Goal: Transaction & Acquisition: Purchase product/service

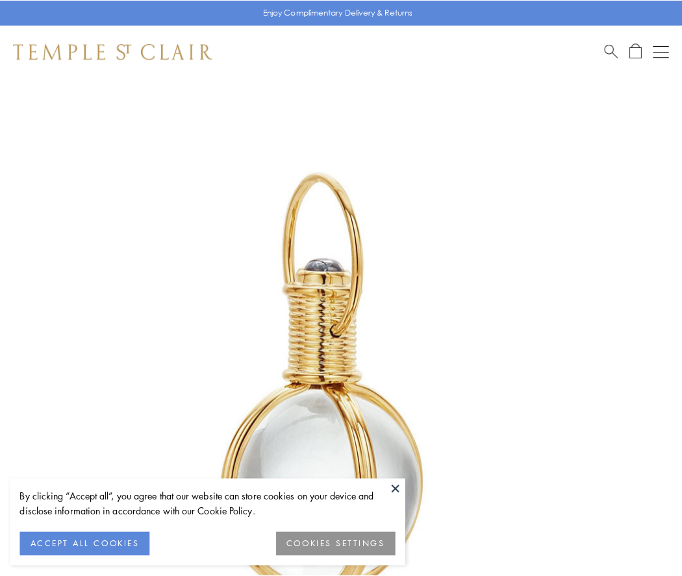
scroll to position [339, 0]
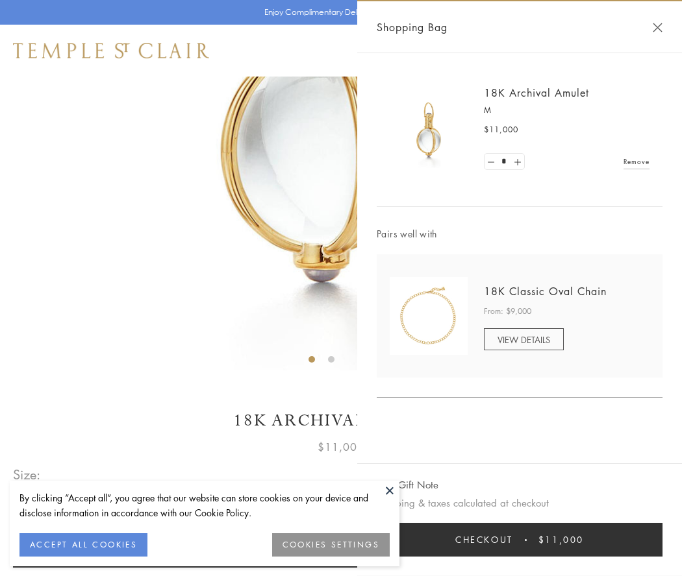
click at [519, 540] on button "Checkout $11,000" at bounding box center [520, 540] width 286 height 34
